Goal: Information Seeking & Learning: Learn about a topic

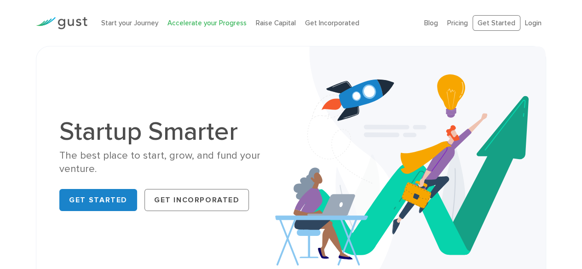
click at [198, 24] on link "Accelerate your Progress" at bounding box center [206, 23] width 79 height 8
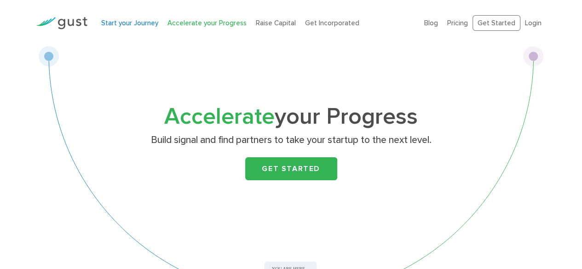
click at [129, 24] on link "Start your Journey" at bounding box center [129, 23] width 57 height 8
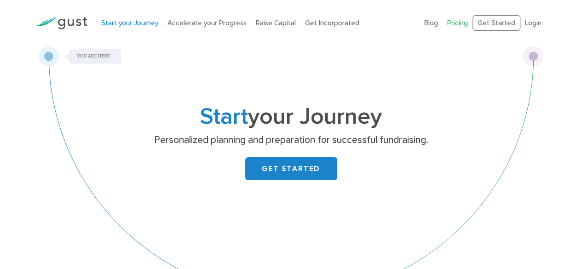
click at [463, 25] on link "Pricing" at bounding box center [457, 23] width 21 height 8
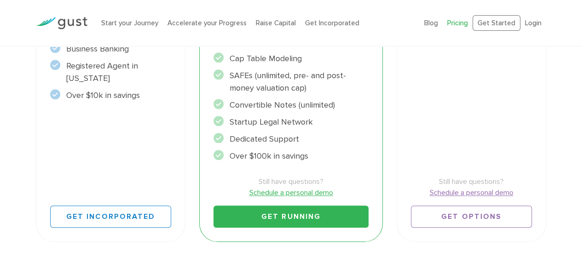
scroll to position [337, 0]
click at [326, 246] on div "Accelerate Includes START Everything you need to RUN your company. $1250 / year…" at bounding box center [290, 40] width 197 height 415
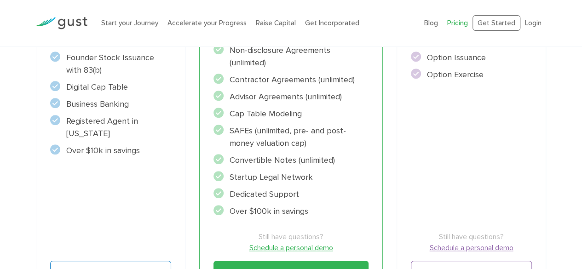
scroll to position [275, 0]
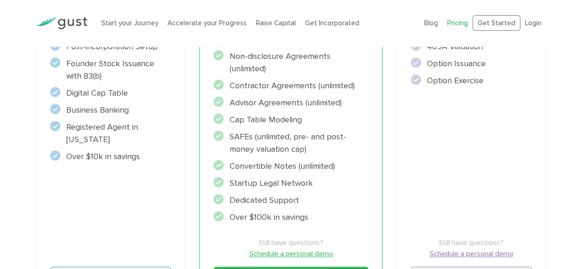
click at [287, 168] on li "Convertible Notes (unlimited)" at bounding box center [290, 166] width 155 height 12
click at [131, 212] on div "Start Incorporate in 2 Minutes Everything you need to START your company. $450 …" at bounding box center [110, 102] width 149 height 401
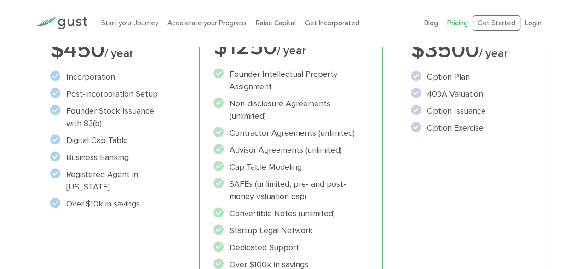
scroll to position [227, 0]
click at [263, 168] on li "Cap Table Modeling" at bounding box center [290, 167] width 155 height 12
click at [255, 183] on li "SAFEs (unlimited, pre- and post-money valuation cap)" at bounding box center [290, 190] width 155 height 25
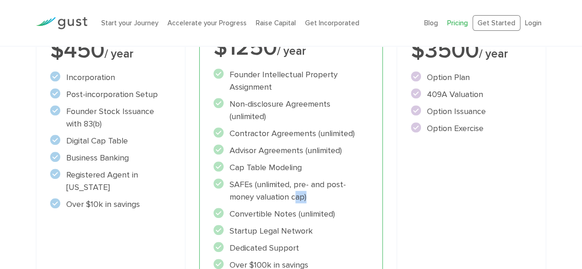
click at [255, 183] on li "SAFEs (unlimited, pre- and post-money valuation cap)" at bounding box center [290, 190] width 155 height 25
click at [180, 227] on div "Start Incorporate in 2 Minutes Everything you need to START your company. $450 …" at bounding box center [110, 149] width 149 height 401
click at [234, 187] on li "SAFEs (unlimited, pre- and post-money valuation cap)" at bounding box center [290, 190] width 155 height 25
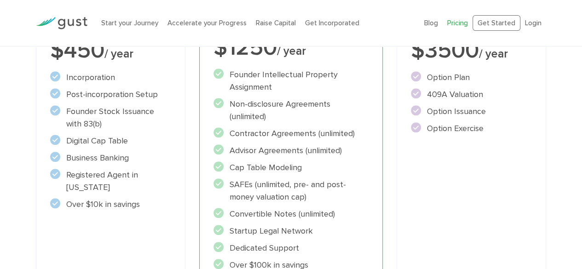
click at [165, 238] on div "Start Incorporate in 2 Minutes Everything you need to START your company. $450 …" at bounding box center [110, 149] width 149 height 401
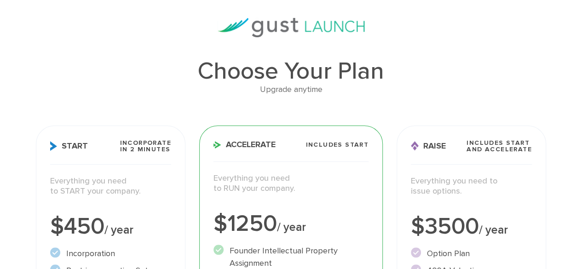
scroll to position [0, 0]
